Goal: Check status: Check status

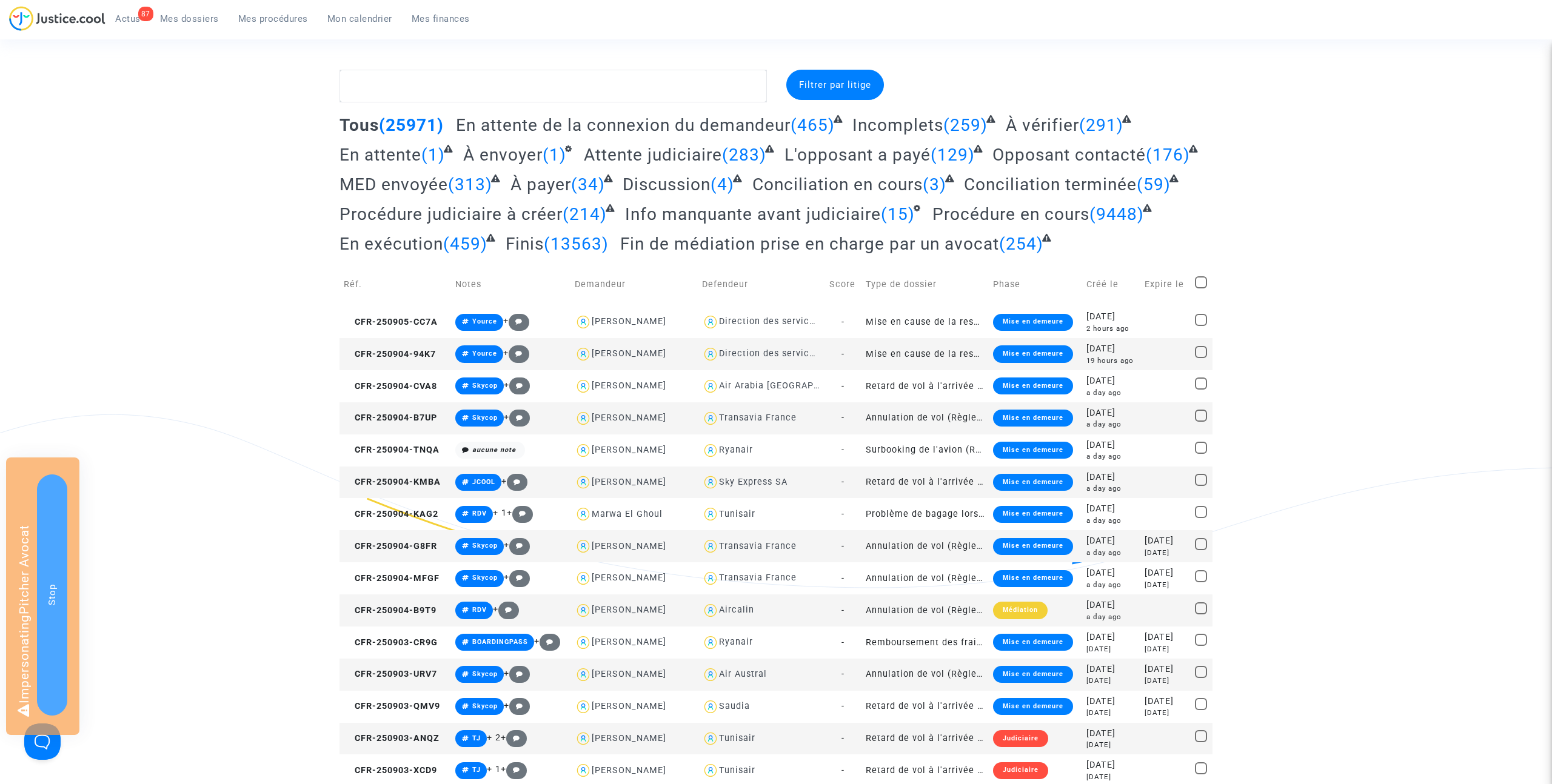
click at [286, 17] on span "Mes procédures" at bounding box center [273, 18] width 69 height 11
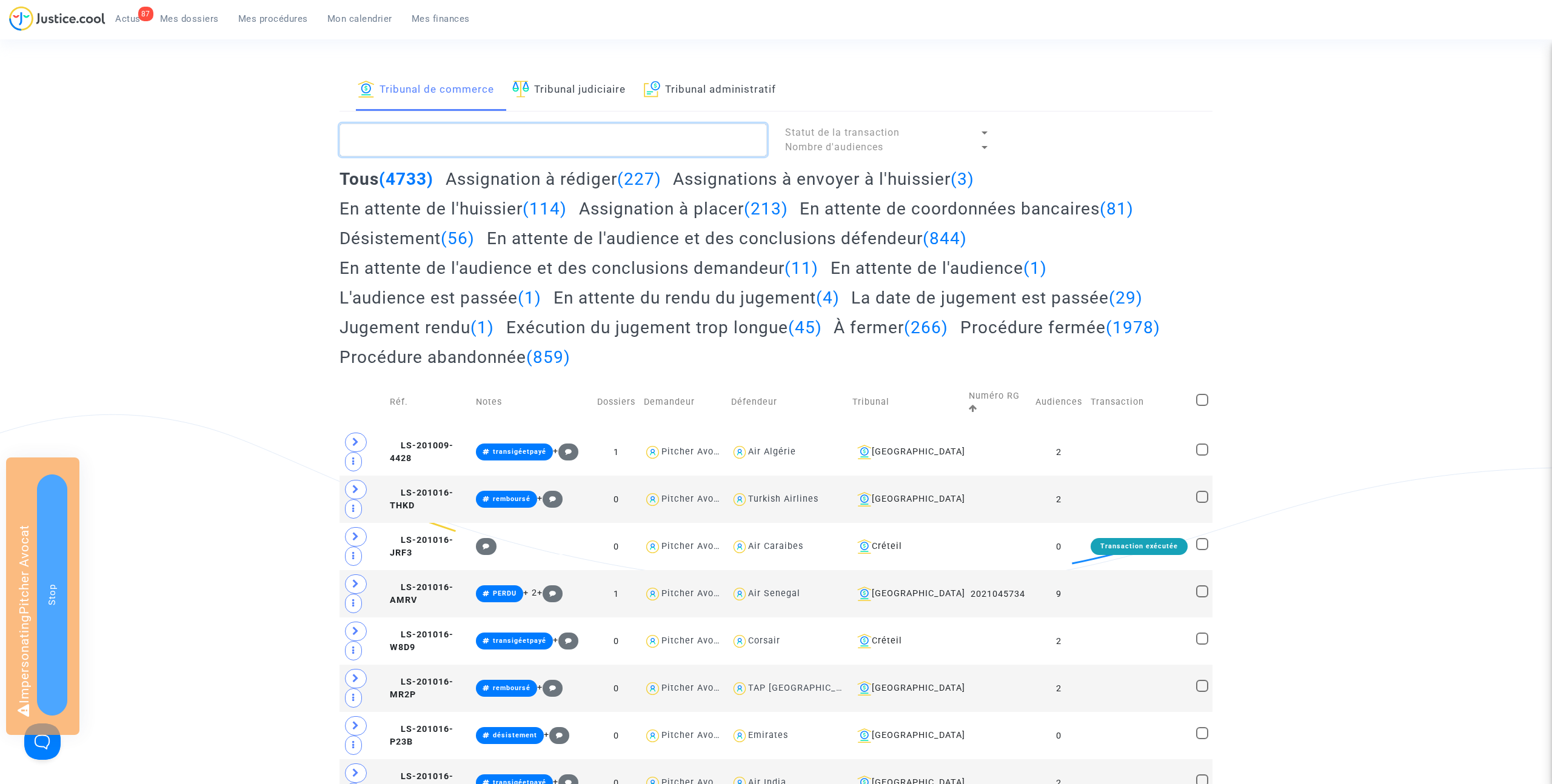
click at [484, 147] on textarea at bounding box center [553, 140] width 427 height 33
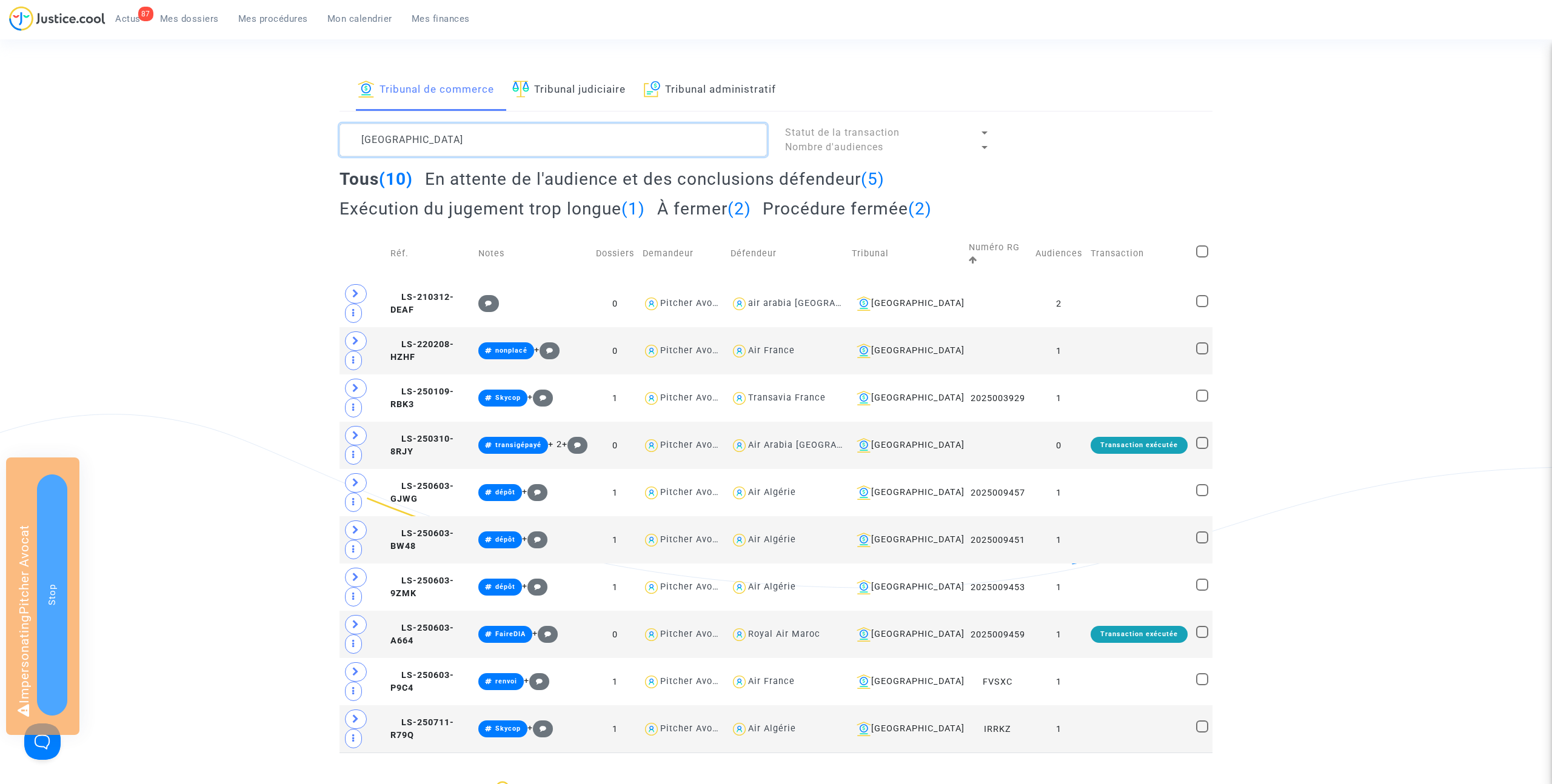
type textarea "[GEOGRAPHIC_DATA]"
click at [598, 180] on h2 "En attente de l'audience et des conclusions défendeur (5)" at bounding box center [655, 179] width 460 height 21
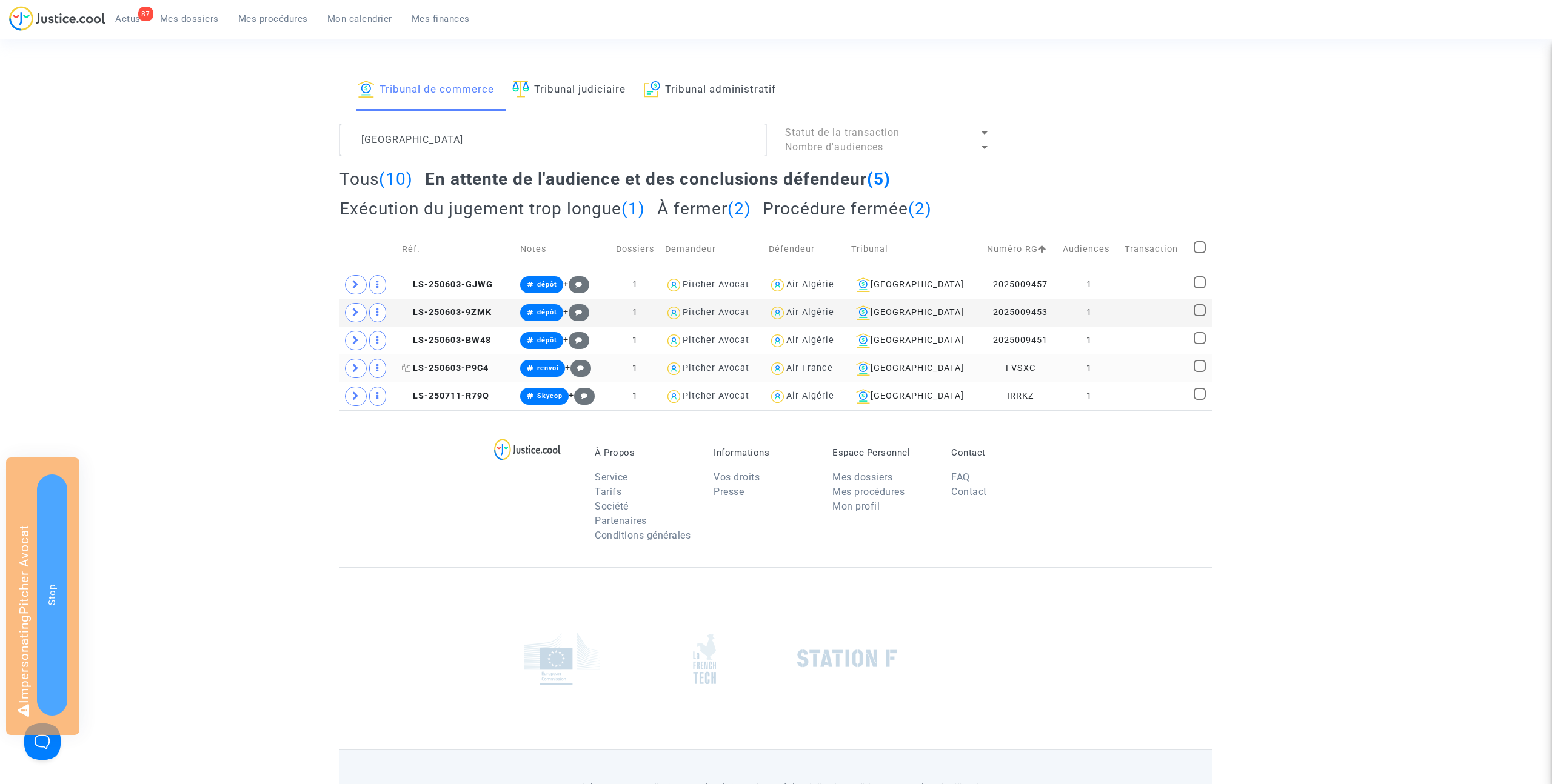
click at [455, 367] on span "LS-250603-P9C4" at bounding box center [445, 367] width 87 height 11
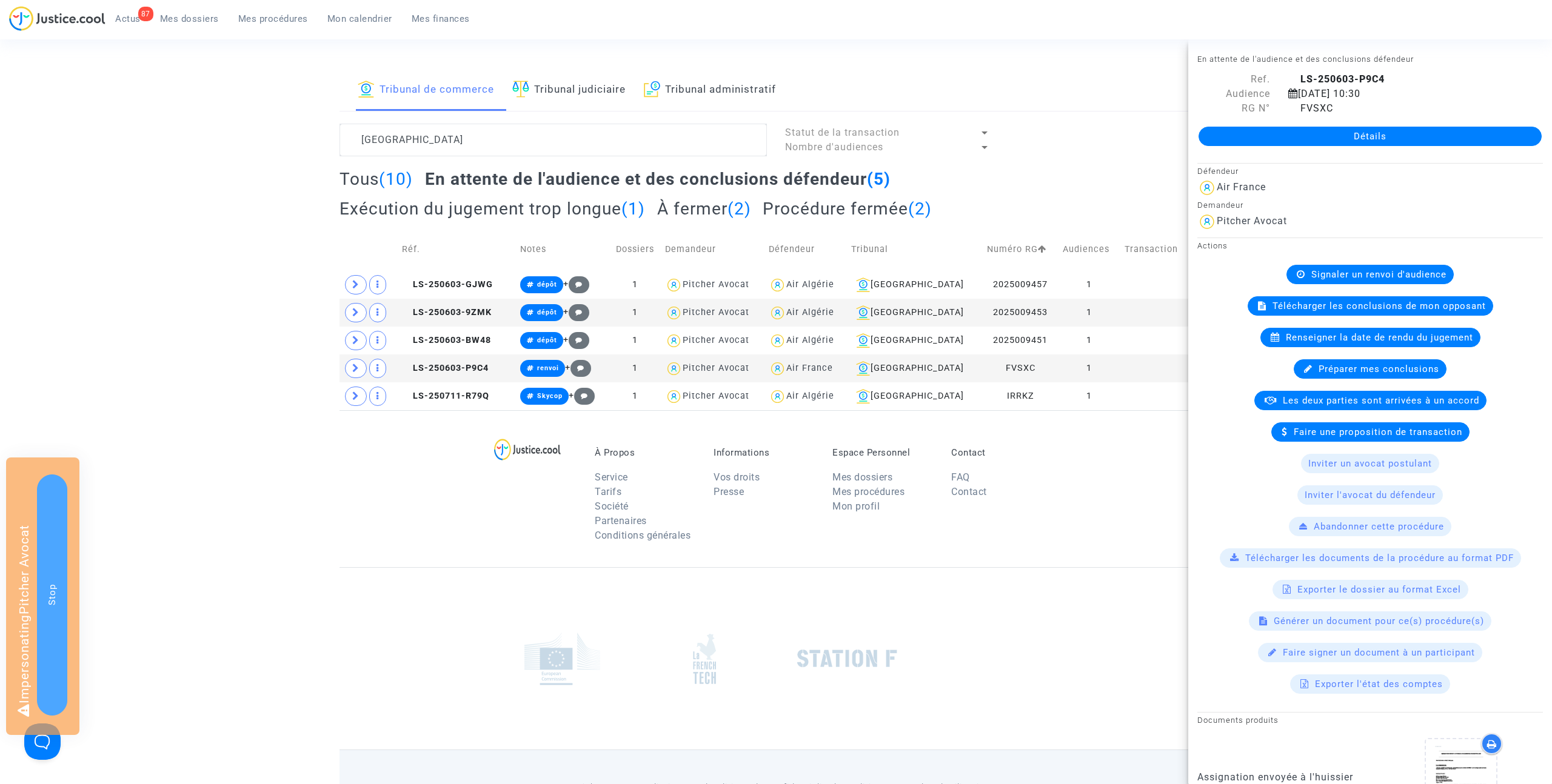
click at [1370, 139] on link "Détails" at bounding box center [1370, 137] width 343 height 19
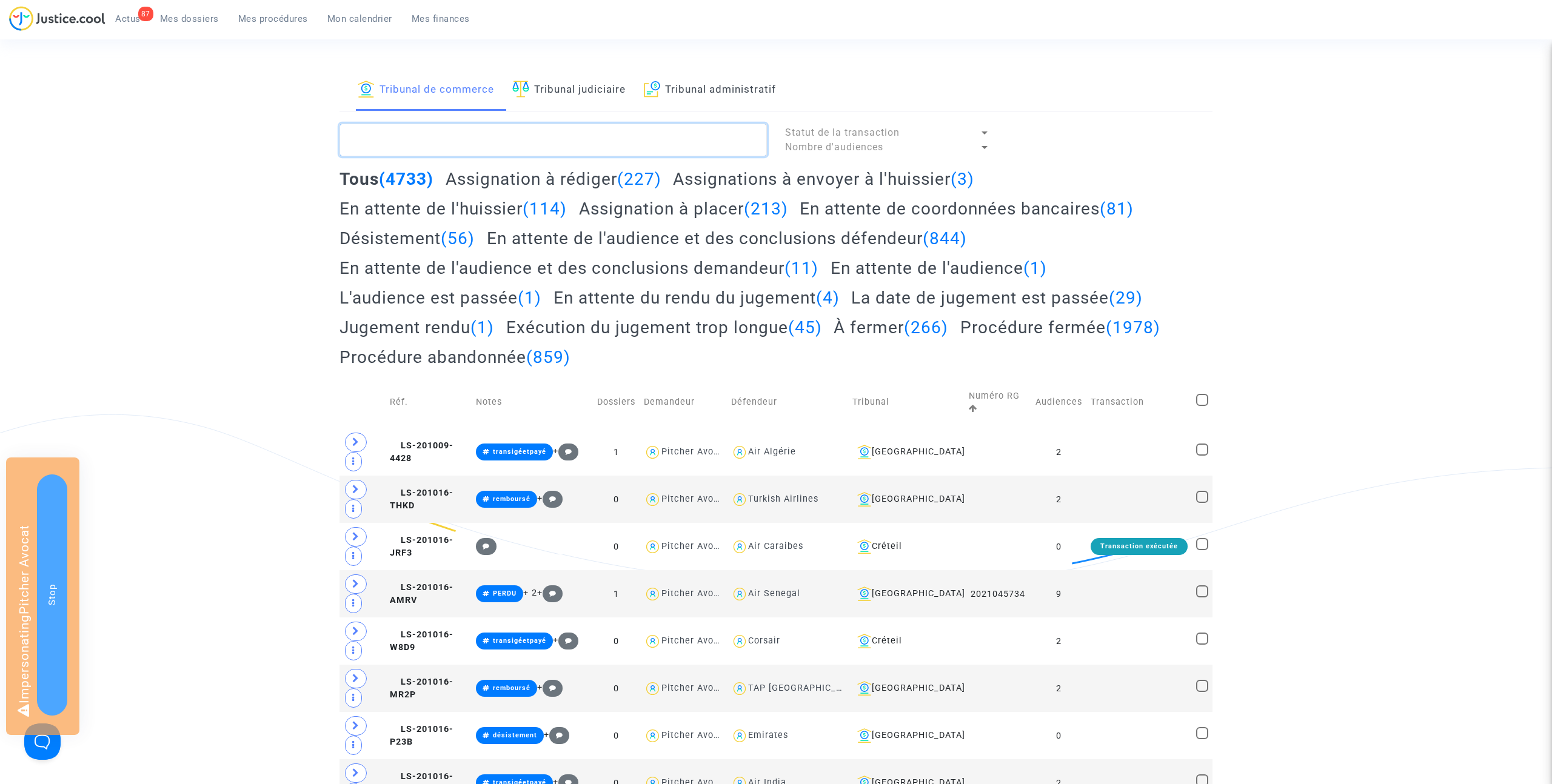
click at [436, 143] on textarea at bounding box center [553, 140] width 427 height 33
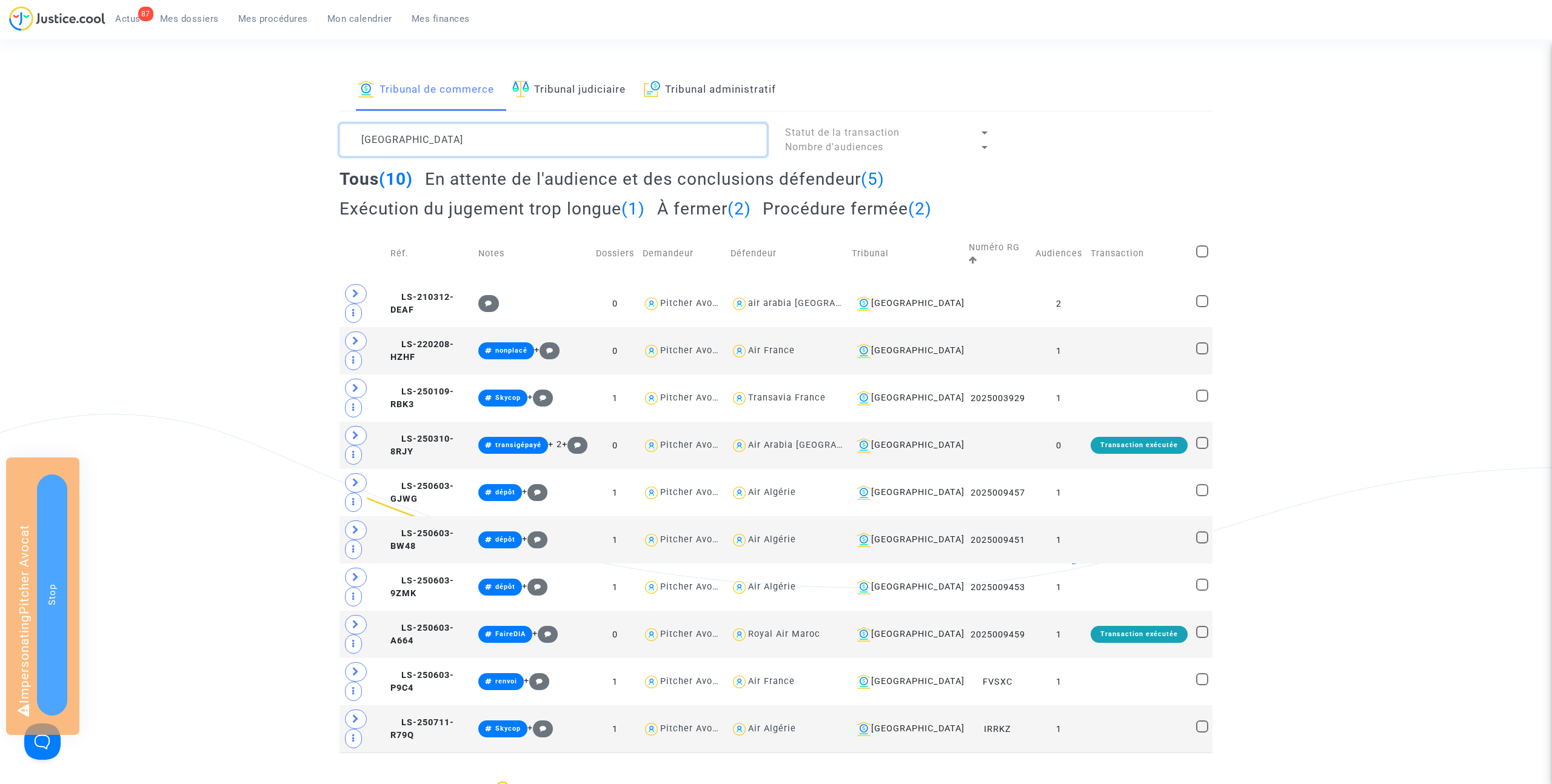
type textarea "[GEOGRAPHIC_DATA]"
click at [600, 172] on h2 "En attente de l'audience et des conclusions défendeur (5)" at bounding box center [655, 179] width 460 height 21
